Goal: Information Seeking & Learning: Learn about a topic

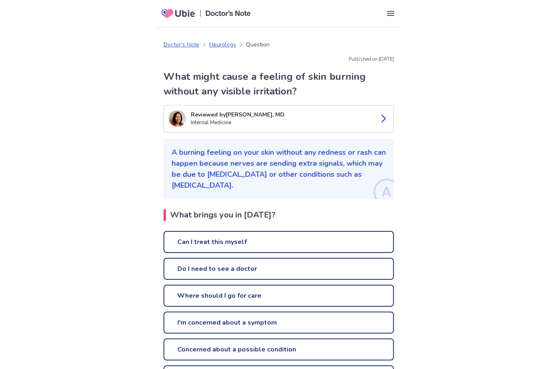
click at [287, 349] on link "Concerned about a possible condition" at bounding box center [278, 350] width 230 height 22
